Goal: Information Seeking & Learning: Learn about a topic

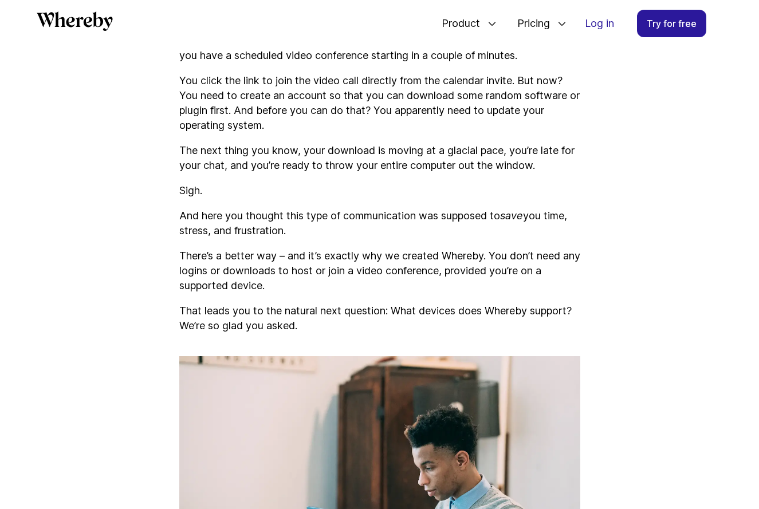
scroll to position [471, 0]
click at [392, 393] on img at bounding box center [379, 490] width 401 height 268
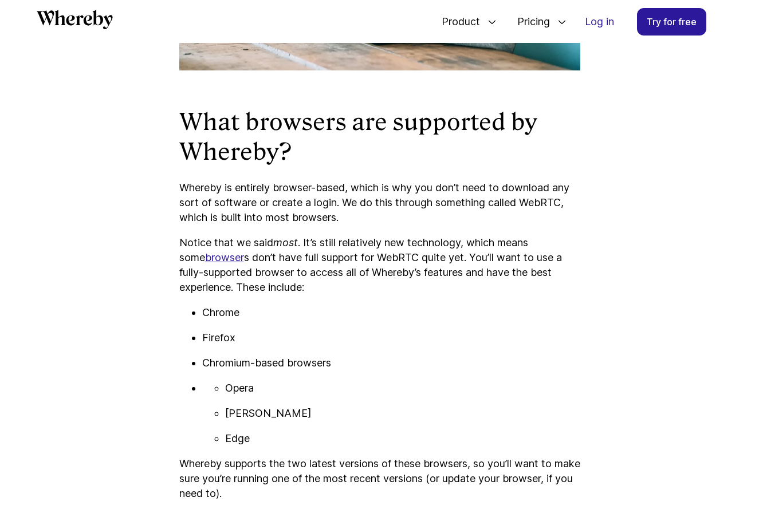
scroll to position [1027, 0]
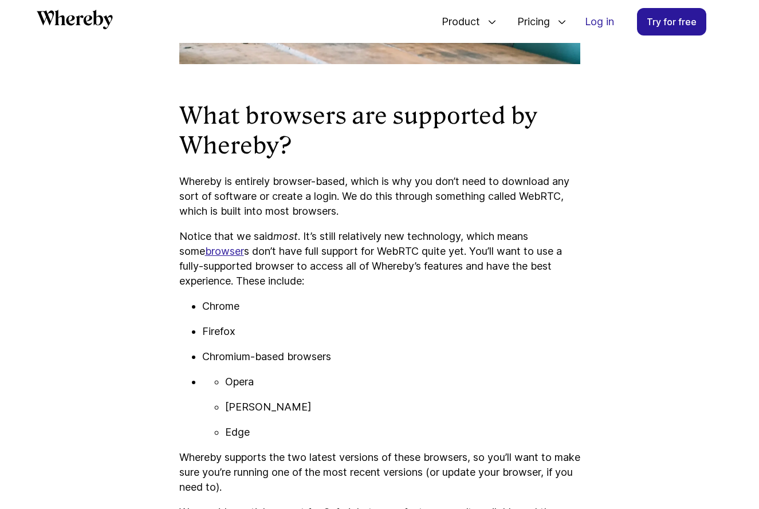
click at [392, 393] on ul "Opera Vivaldi Edge" at bounding box center [391, 407] width 378 height 65
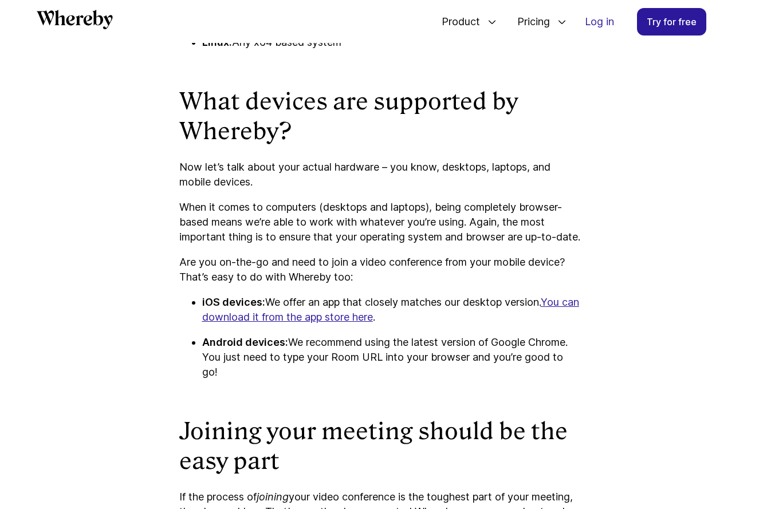
scroll to position [1825, 0]
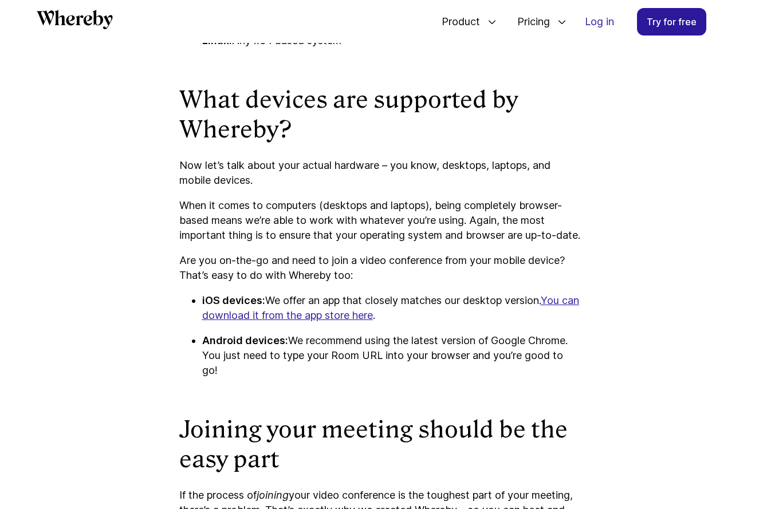
click at [378, 322] on u "You can download it from the app store here" at bounding box center [390, 308] width 377 height 27
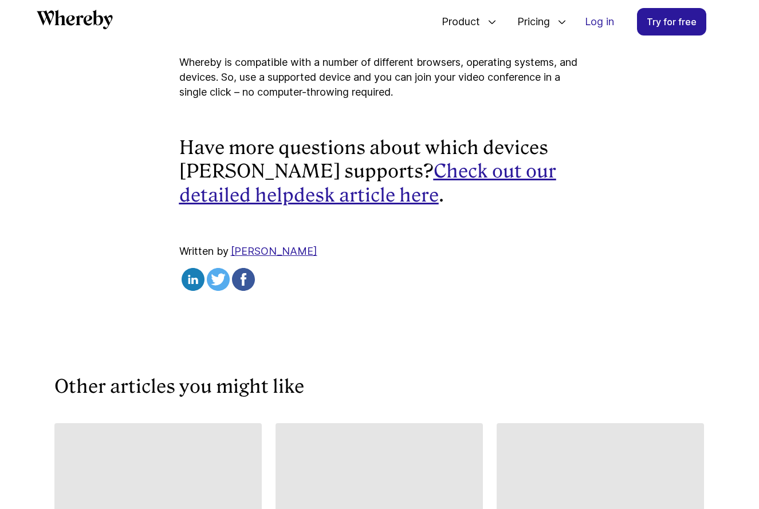
scroll to position [2328, 0]
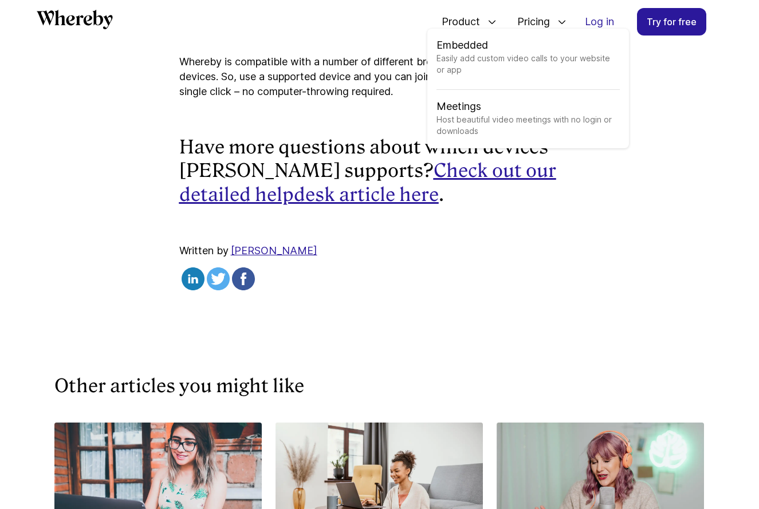
click at [488, 15] on li "Product Embedded Easily add custom video calls to your website or app Meetings …" at bounding box center [463, 22] width 66 height 38
click at [461, 114] on span "Host beautiful video meetings with no login or downloads" at bounding box center [528, 126] width 183 height 25
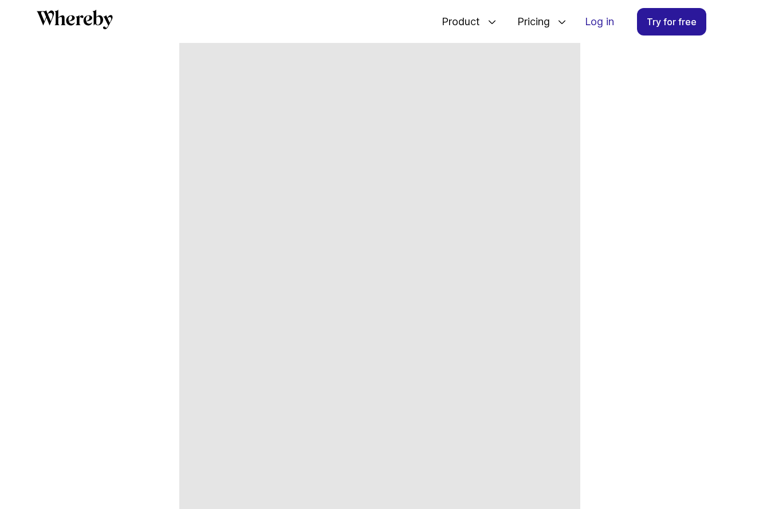
scroll to position [8096, 0]
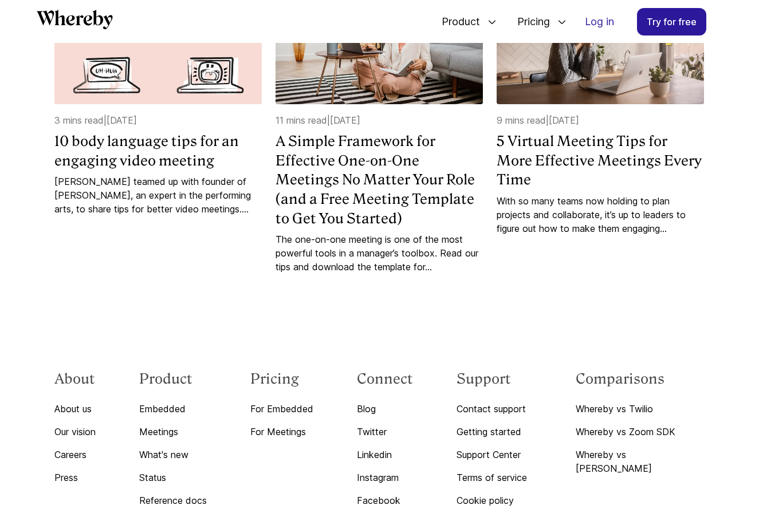
scroll to position [8943, 0]
click at [179, 426] on link "Meetings" at bounding box center [173, 433] width 68 height 14
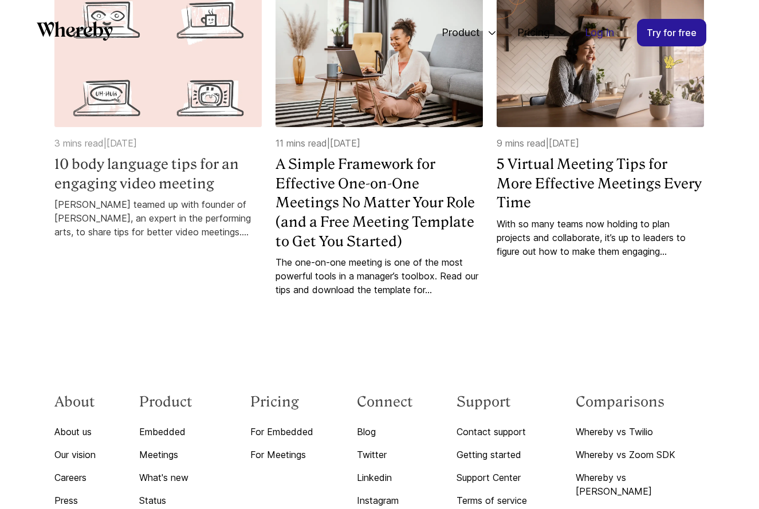
click at [134, 72] on div "3 mins read | 27 October 2020 10 body language tips for an engaging video meeti…" at bounding box center [157, 148] width 207 height 315
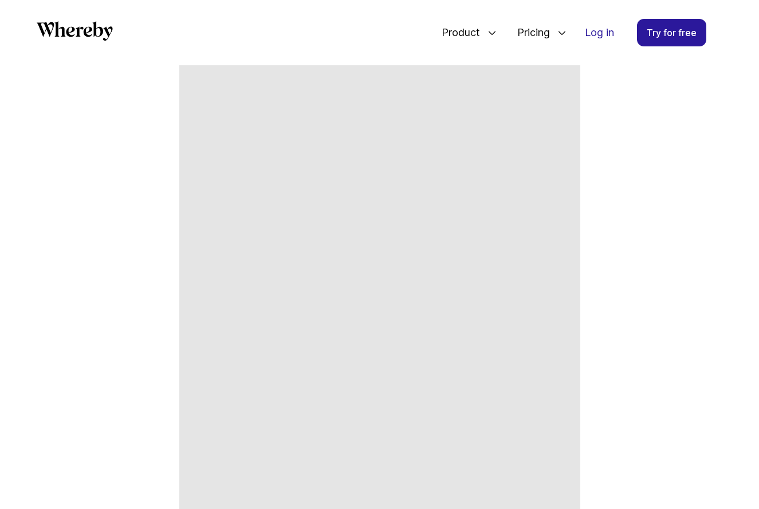
scroll to position [8066, 0]
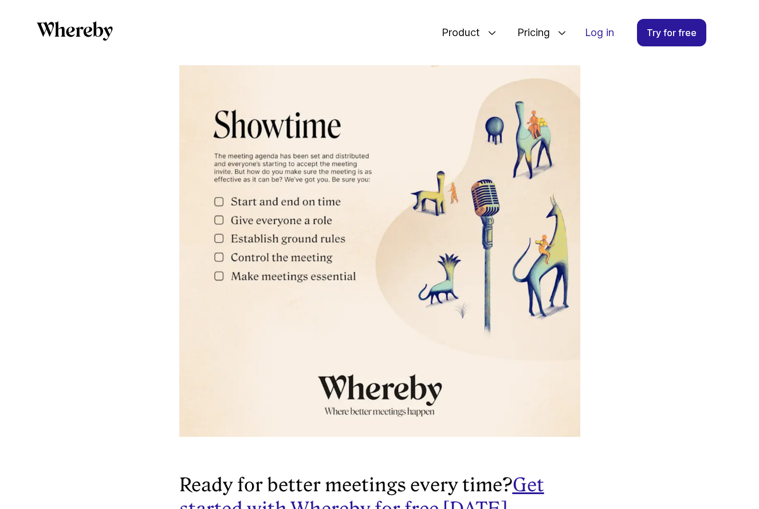
scroll to position [8198, 0]
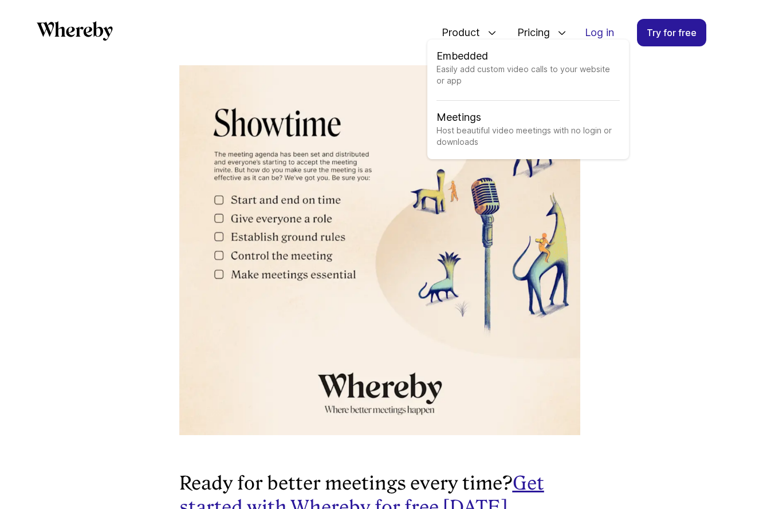
click at [473, 37] on span "Product" at bounding box center [456, 33] width 53 height 38
click at [496, 32] on icon at bounding box center [492, 32] width 9 height 9
click at [480, 117] on link "Meetings Host beautiful video meetings with no login or downloads" at bounding box center [528, 130] width 183 height 40
